Goal: Information Seeking & Learning: Learn about a topic

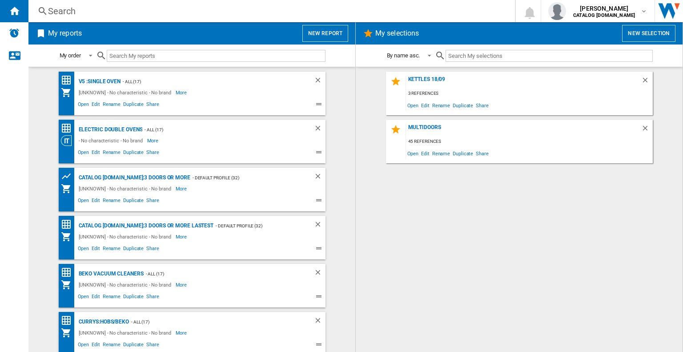
click at [111, 13] on div "Search" at bounding box center [270, 11] width 444 height 12
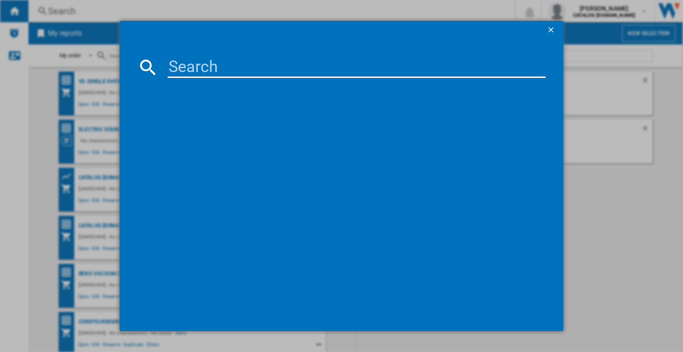
click at [180, 62] on input at bounding box center [357, 66] width 378 height 21
paste input "BID95211XUK"
type input "BID95211XUK"
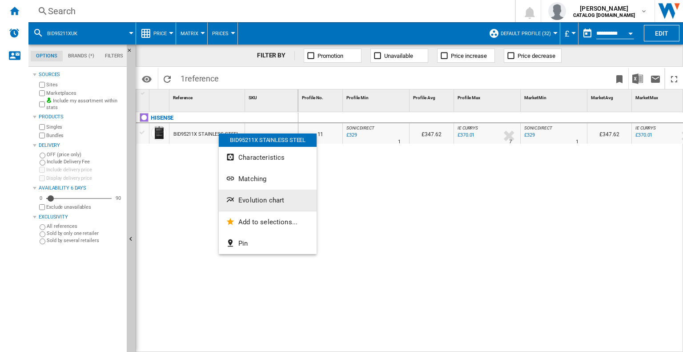
click at [253, 198] on span "Evolution chart" at bounding box center [261, 200] width 46 height 8
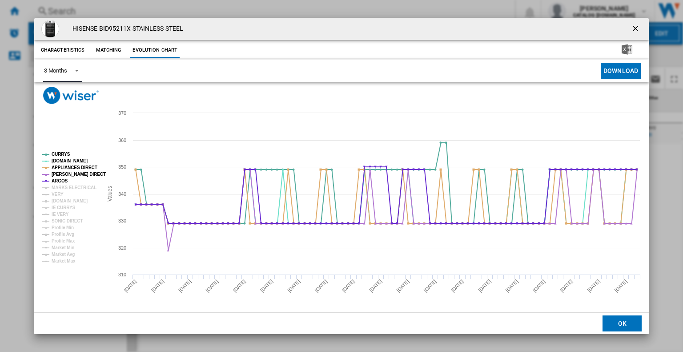
click at [69, 72] on span "Product popup" at bounding box center [74, 70] width 11 height 8
click at [61, 96] on div "6 Months" at bounding box center [55, 92] width 23 height 8
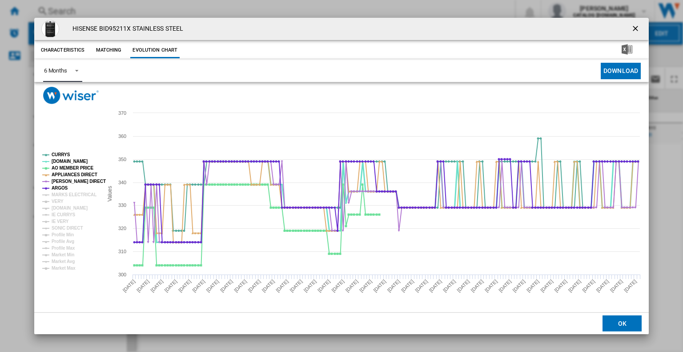
click at [62, 165] on tspan "AO MEMBER PRICE" at bounding box center [73, 167] width 42 height 5
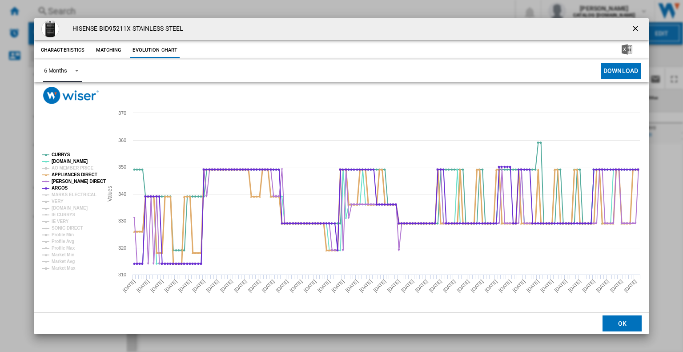
click at [62, 175] on tspan "APPLIANCES DIRECT" at bounding box center [75, 174] width 46 height 5
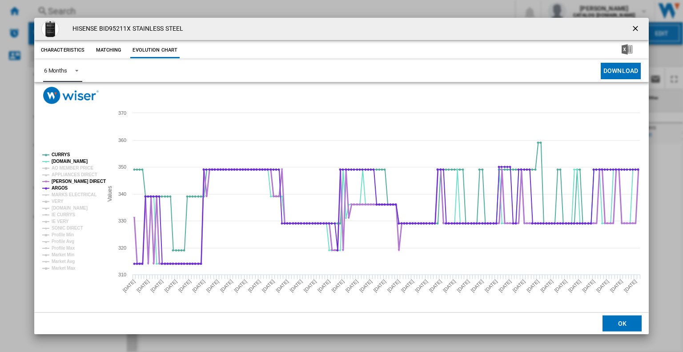
click at [62, 179] on tspan "[PERSON_NAME] DIRECT" at bounding box center [79, 181] width 54 height 5
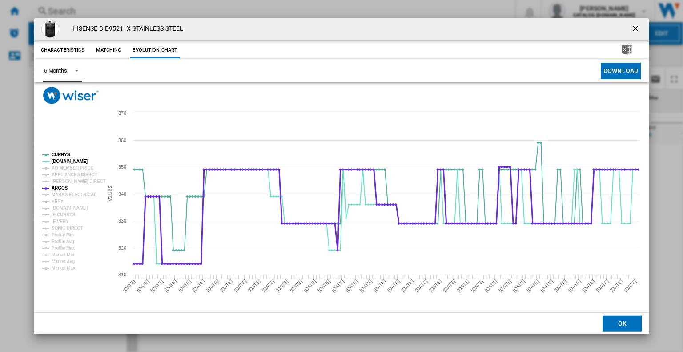
click at [62, 189] on tspan "ARGOS" at bounding box center [60, 187] width 16 height 5
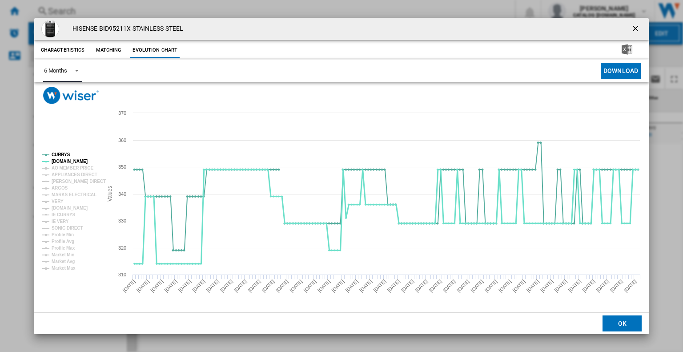
click at [67, 160] on tspan "[DOMAIN_NAME]" at bounding box center [70, 161] width 36 height 5
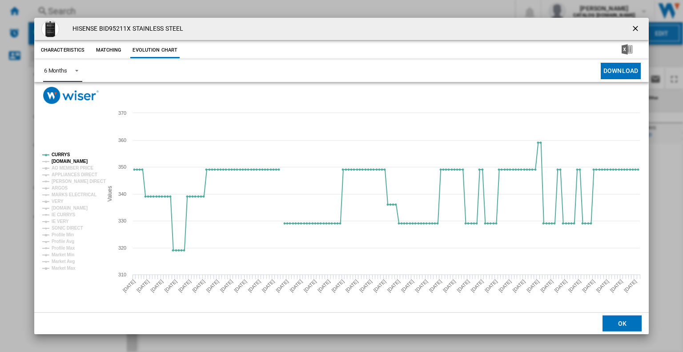
click at [56, 159] on tspan "[DOMAIN_NAME]" at bounding box center [70, 161] width 36 height 5
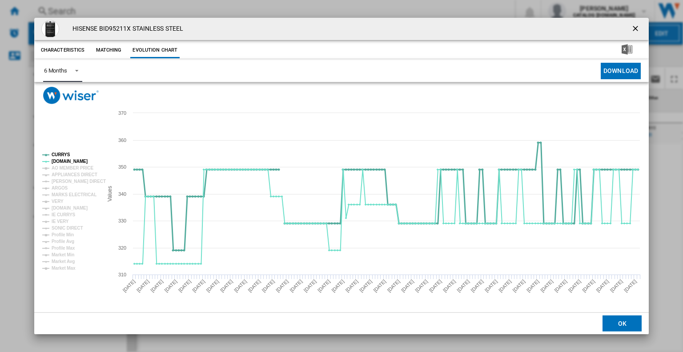
click at [66, 156] on tspan "CURRYS" at bounding box center [61, 154] width 19 height 5
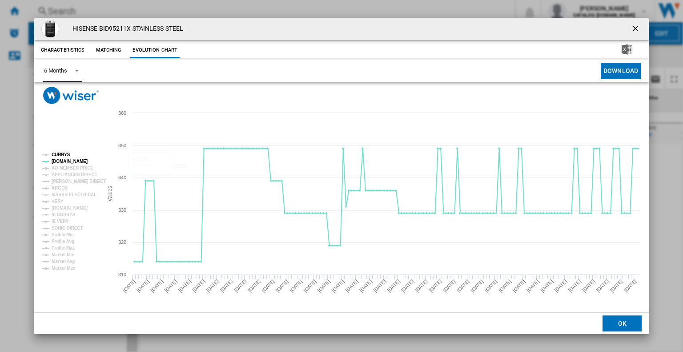
click at [60, 152] on tspan "CURRYS" at bounding box center [61, 154] width 19 height 5
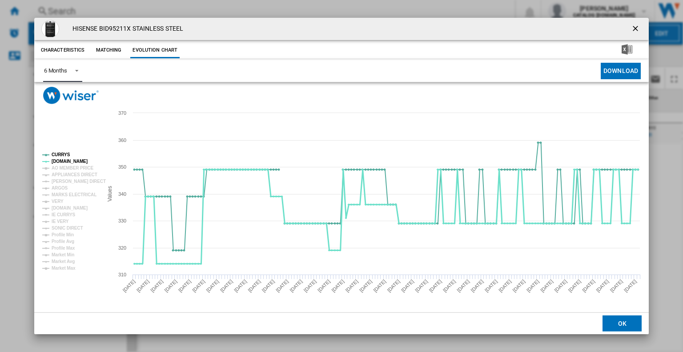
click at [62, 159] on tspan "[DOMAIN_NAME]" at bounding box center [70, 161] width 36 height 5
